Goal: Find specific page/section

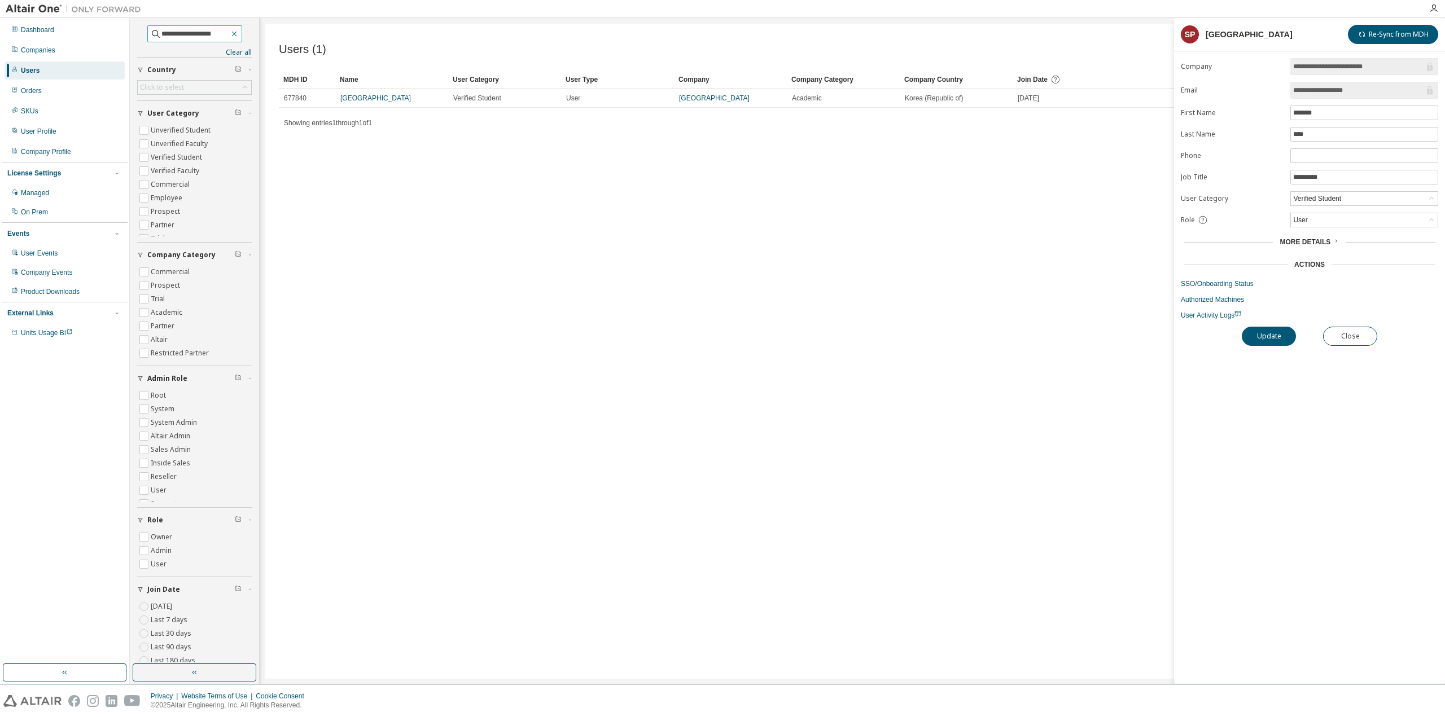
click at [237, 32] on icon "button" at bounding box center [234, 33] width 9 height 9
